Goal: Information Seeking & Learning: Learn about a topic

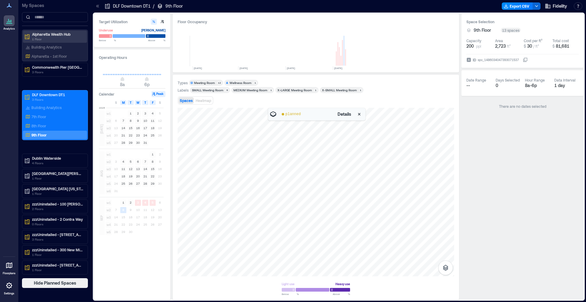
click at [43, 37] on p "1 Floor" at bounding box center [57, 39] width 51 height 5
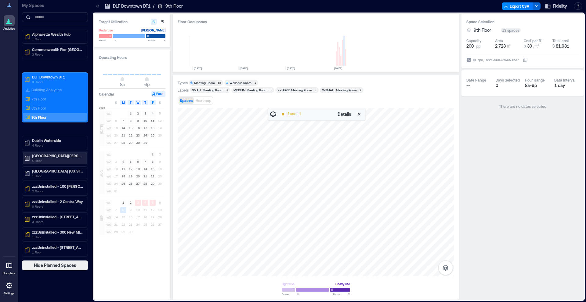
click at [52, 160] on p "1 Floor" at bounding box center [57, 160] width 51 height 5
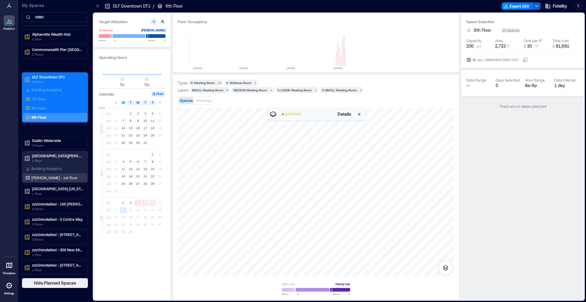
click at [43, 179] on p "[PERSON_NAME] - 1st Floor" at bounding box center [54, 177] width 46 height 5
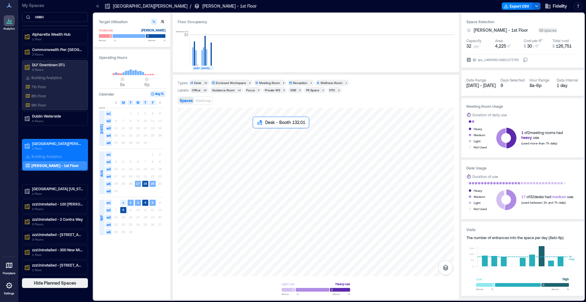
click at [257, 133] on div at bounding box center [316, 192] width 276 height 168
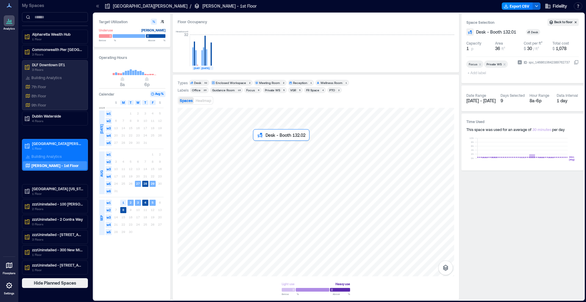
drag, startPoint x: 364, startPoint y: 104, endPoint x: 256, endPoint y: 145, distance: 115.0
click at [256, 145] on div at bounding box center [316, 192] width 276 height 168
click at [257, 157] on div at bounding box center [316, 192] width 276 height 168
click at [256, 162] on div at bounding box center [316, 192] width 276 height 168
click at [258, 171] on div at bounding box center [316, 192] width 276 height 168
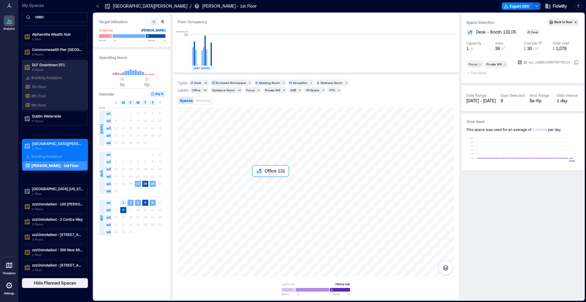
click at [258, 183] on div at bounding box center [316, 192] width 276 height 168
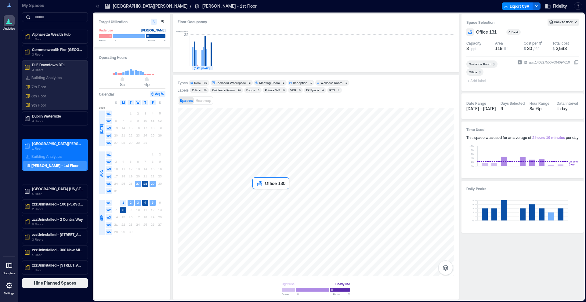
click at [261, 195] on div at bounding box center [316, 192] width 276 height 168
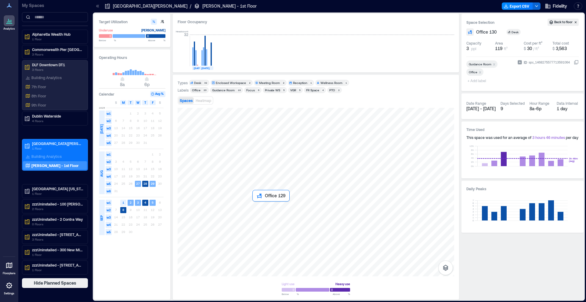
click at [261, 208] on div at bounding box center [316, 192] width 276 height 168
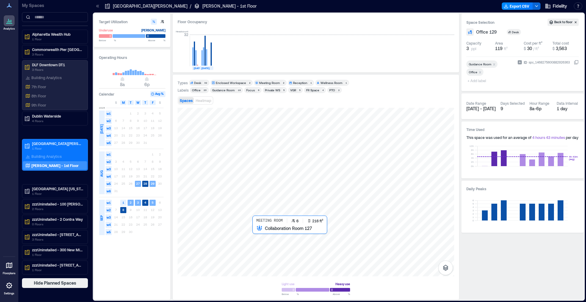
click at [261, 234] on div at bounding box center [316, 192] width 276 height 168
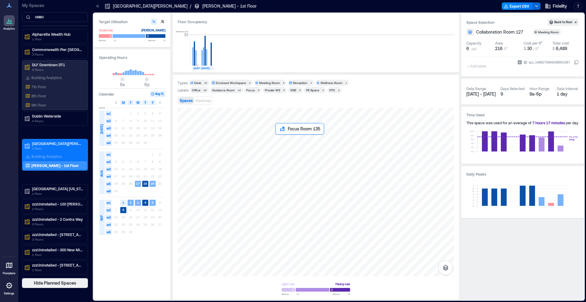
click at [281, 138] on div at bounding box center [316, 192] width 276 height 168
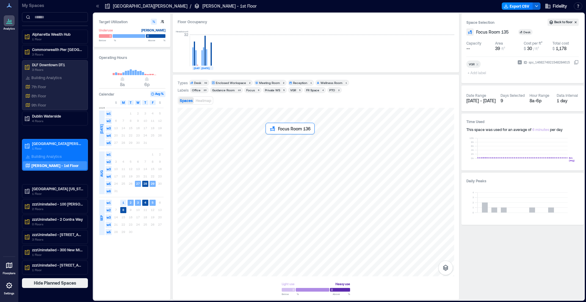
click at [269, 138] on div at bounding box center [316, 192] width 276 height 168
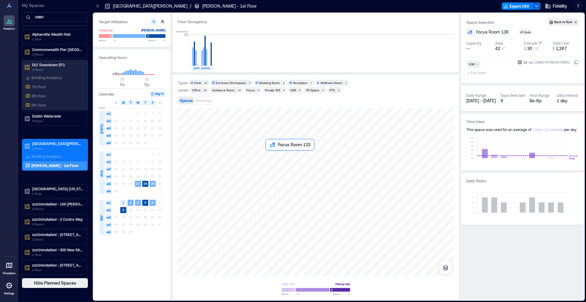
click at [269, 153] on div at bounding box center [316, 192] width 276 height 168
click at [280, 153] on div at bounding box center [316, 192] width 276 height 168
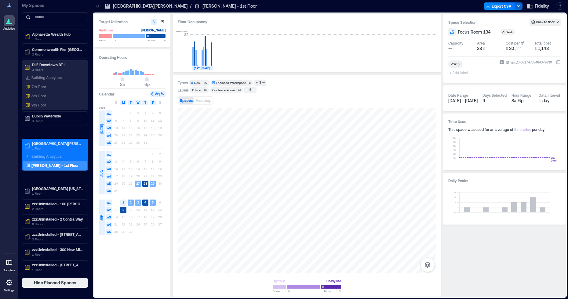
drag, startPoint x: 341, startPoint y: 103, endPoint x: 310, endPoint y: 91, distance: 33.8
click at [176, 198] on div "Types Desk 32 Enclosed Workspace 2 3 Labels Office 20 Guidance Room 18 5 Spaces…" at bounding box center [307, 186] width 268 height 222
drag, startPoint x: 336, startPoint y: 105, endPoint x: 325, endPoint y: 85, distance: 23.4
click at [295, 101] on div "Types Desk 32 Enclosed Workspace 2 3 Labels Office 20 Guidance Room 18 5 Spaces…" at bounding box center [307, 186] width 258 height 212
click at [208, 100] on span "Heatmap" at bounding box center [204, 100] width 16 height 4
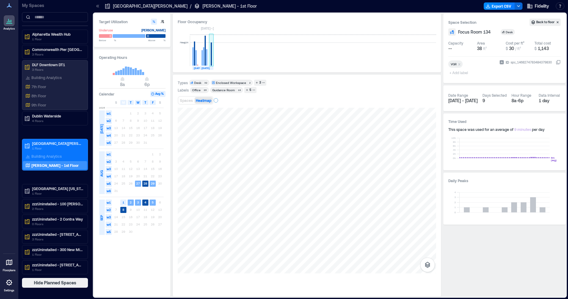
click at [211, 62] on rect at bounding box center [211, 53] width 1 height 23
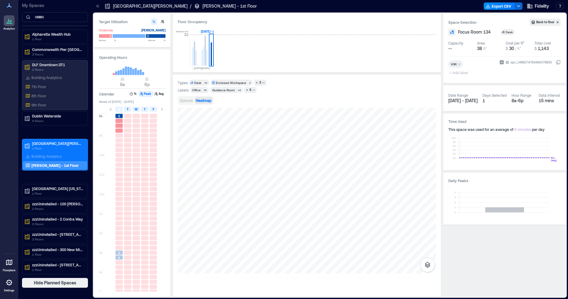
click at [185, 101] on span "Spaces" at bounding box center [186, 100] width 13 height 4
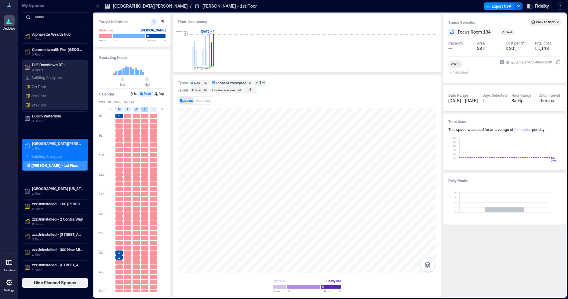
click at [145, 110] on span "T" at bounding box center [145, 109] width 2 height 5
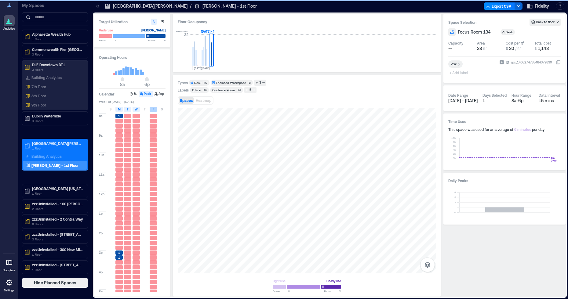
click at [153, 110] on span "F" at bounding box center [154, 109] width 2 height 5
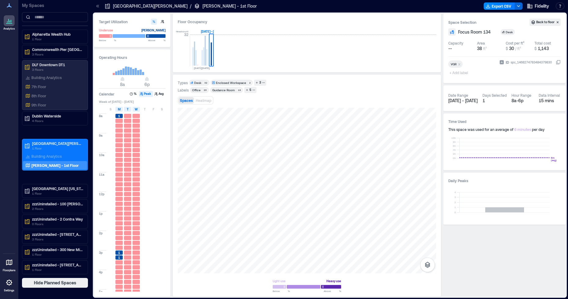
drag, startPoint x: 203, startPoint y: 59, endPoint x: 223, endPoint y: 60, distance: 20.5
click at [223, 60] on div "Headcount 32 [DATE] SEP, [DATE] - [DATE]" at bounding box center [307, 47] width 258 height 40
click at [206, 57] on rect at bounding box center [206, 57] width 1 height 16
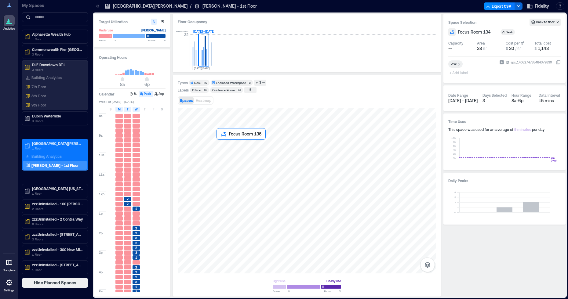
click at [238, 156] on div at bounding box center [307, 191] width 258 height 166
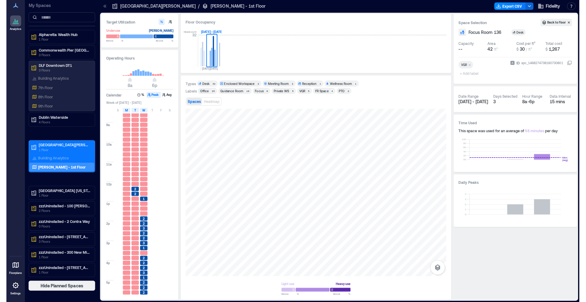
scroll to position [17, 0]
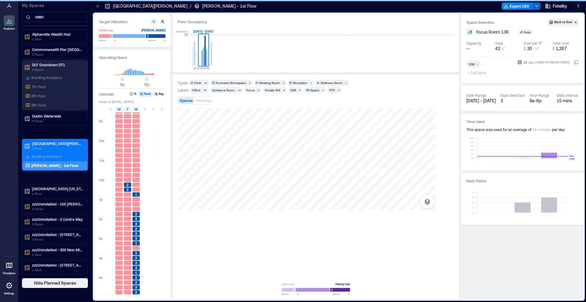
scroll to position [15, 0]
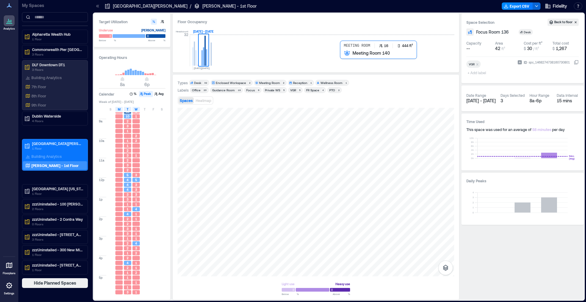
click at [411, 155] on div at bounding box center [316, 192] width 276 height 168
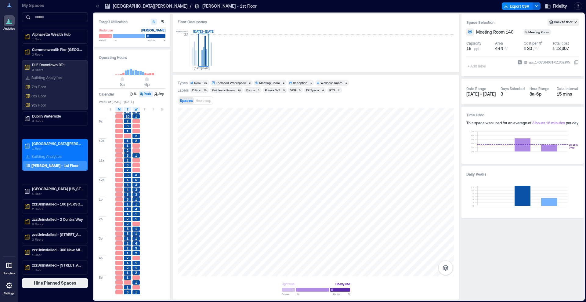
drag, startPoint x: 363, startPoint y: 34, endPoint x: 419, endPoint y: 26, distance: 56.3
click at [363, 34] on div "Headcount 32 [DATE] SEP, [DATE] - [DATE]" at bounding box center [316, 47] width 276 height 40
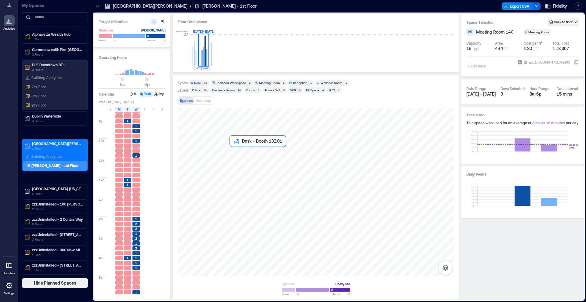
click at [238, 161] on div at bounding box center [316, 192] width 276 height 168
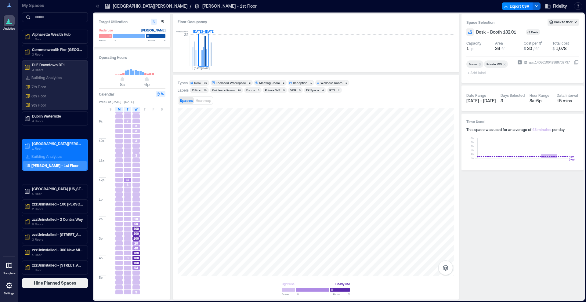
click at [249, 90] on div "Focus" at bounding box center [250, 90] width 9 height 4
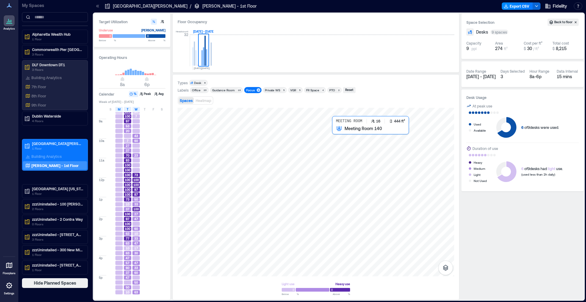
scroll to position [15, 0]
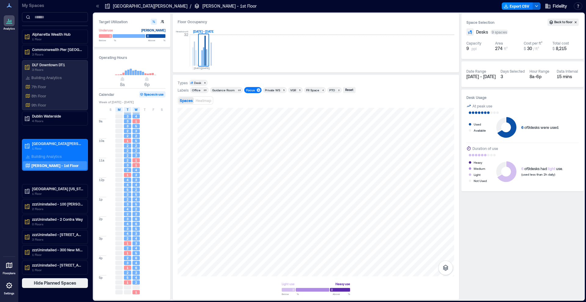
click at [223, 90] on div "Guidance Room" at bounding box center [223, 90] width 23 height 4
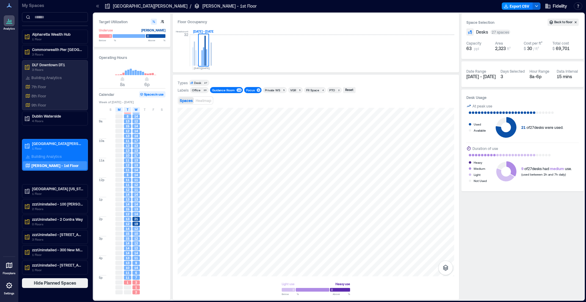
click at [247, 90] on div "Focus" at bounding box center [250, 90] width 9 height 4
